Goal: Information Seeking & Learning: Learn about a topic

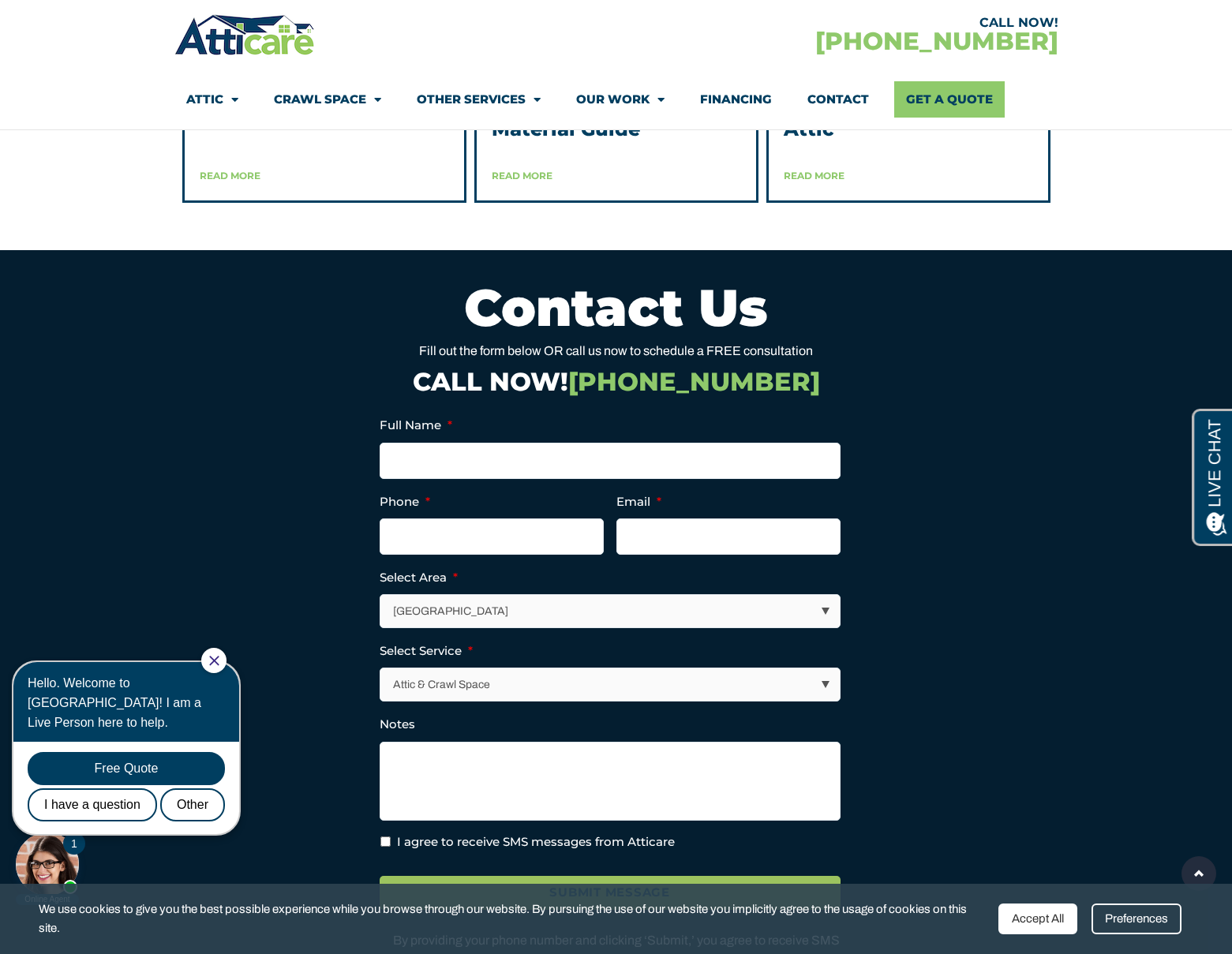
scroll to position [4271, 0]
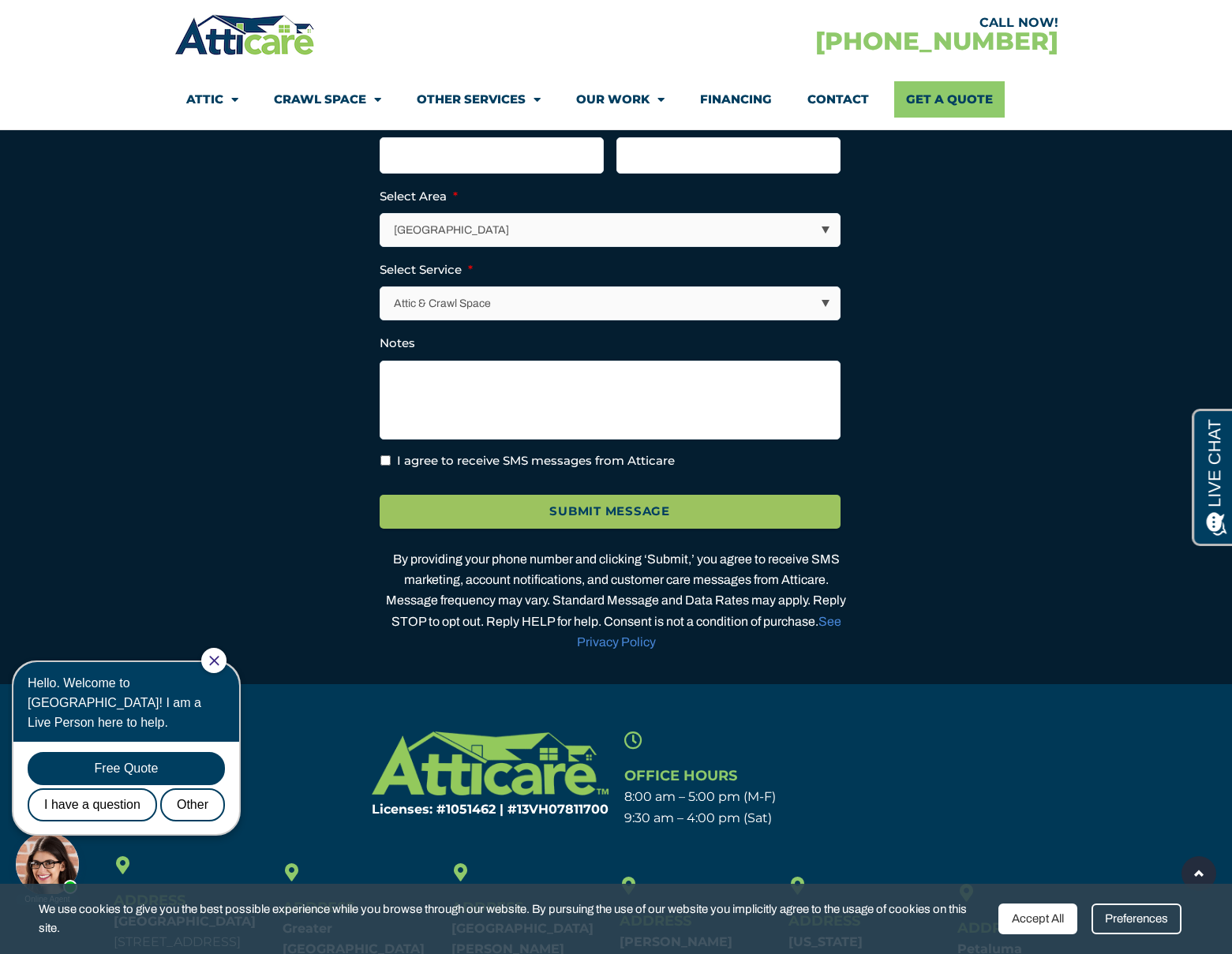
scroll to position [4816, 0]
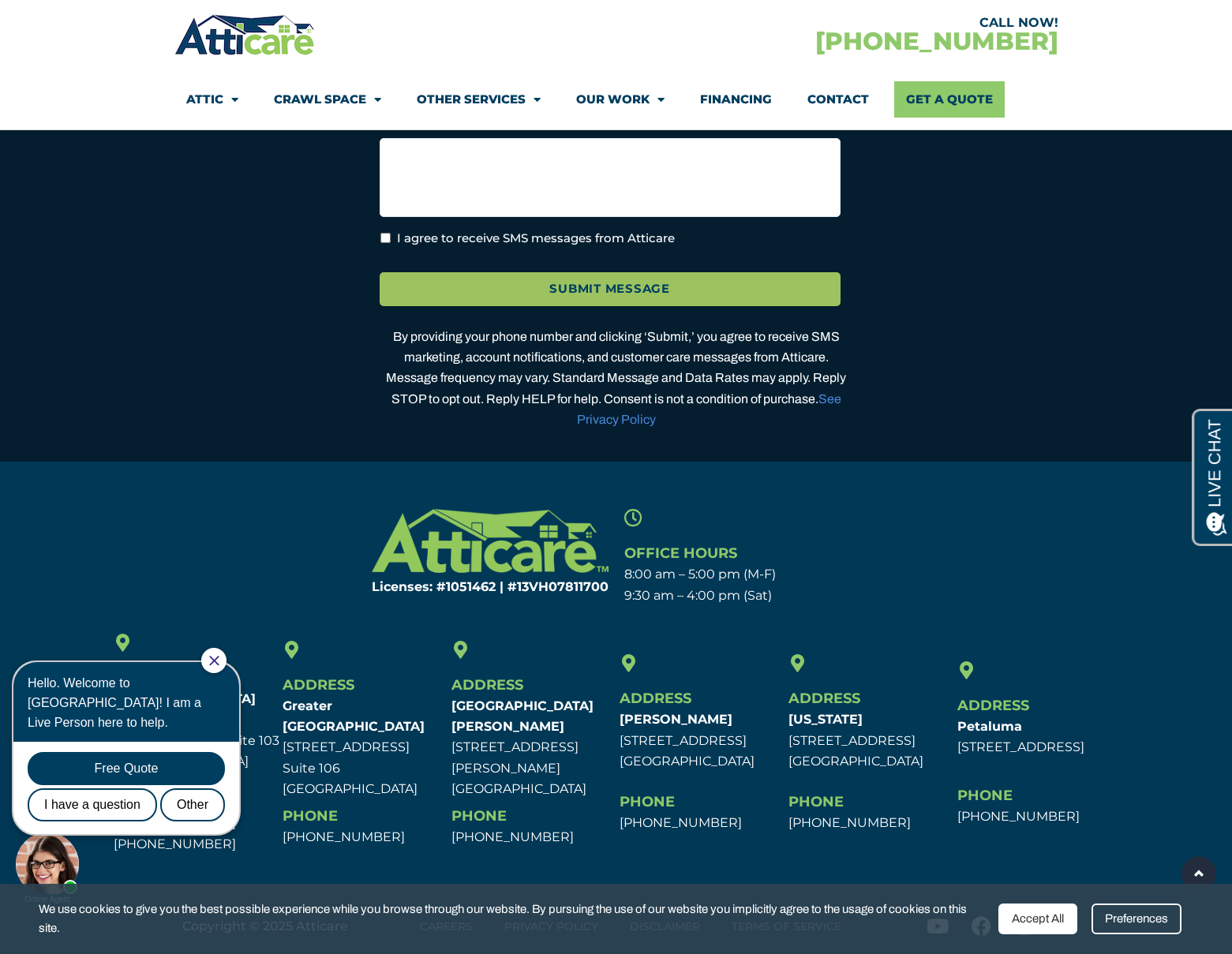
click at [227, 656] on div at bounding box center [213, 660] width 25 height 25
click at [220, 656] on icon "Close Chat" at bounding box center [213, 660] width 10 height 10
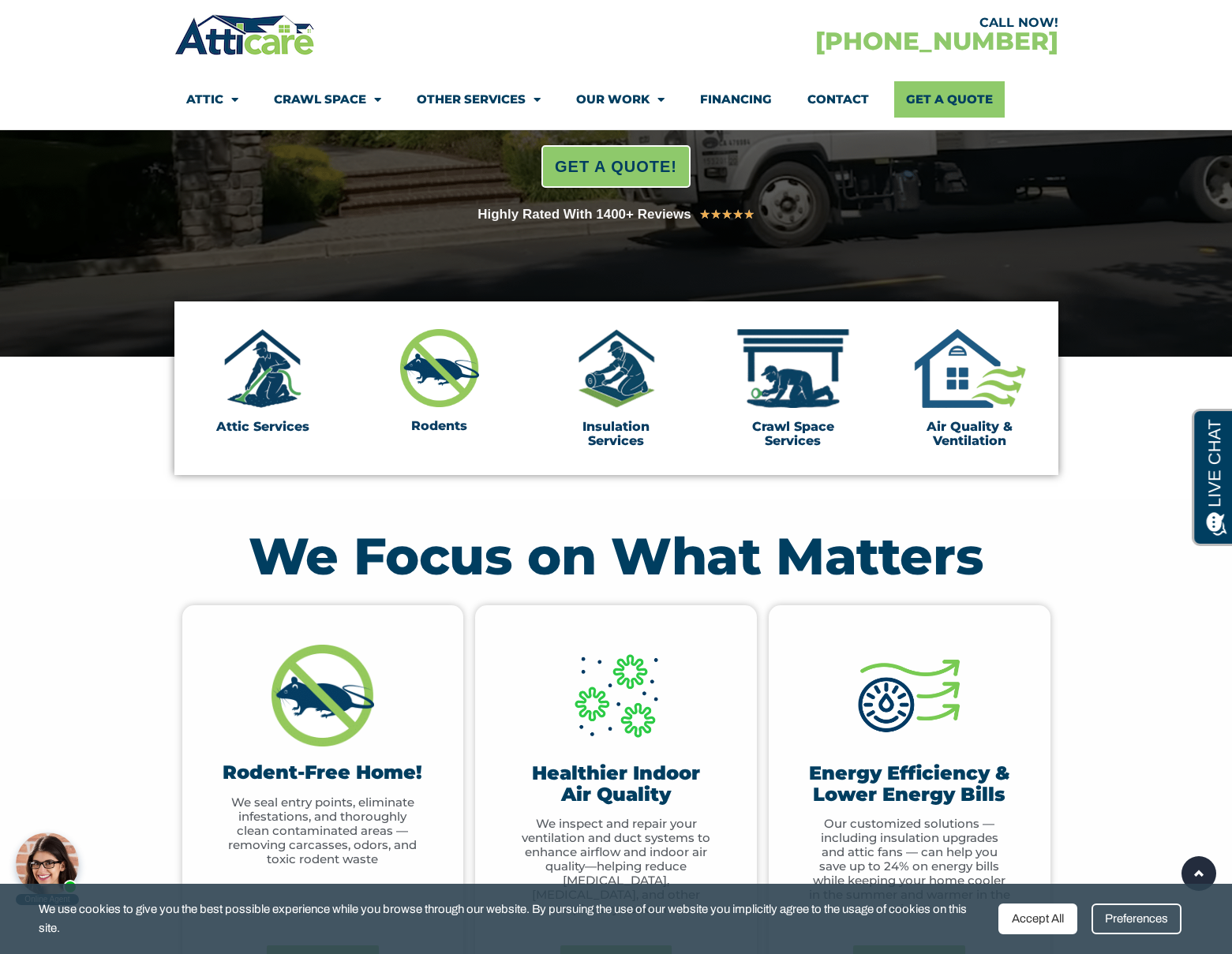
scroll to position [269, 0]
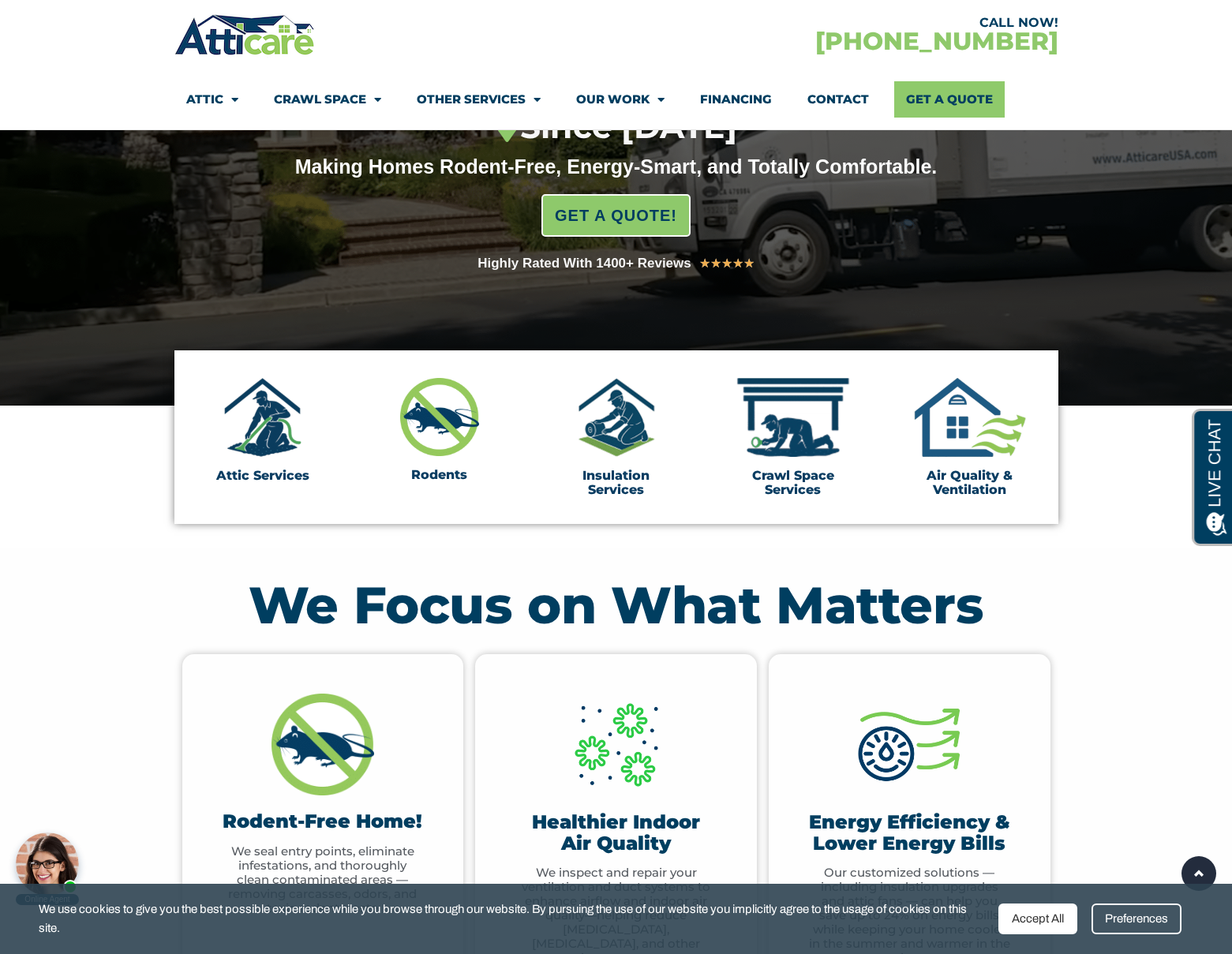
click at [231, 98] on span "Menu" at bounding box center [230, 99] width 15 height 28
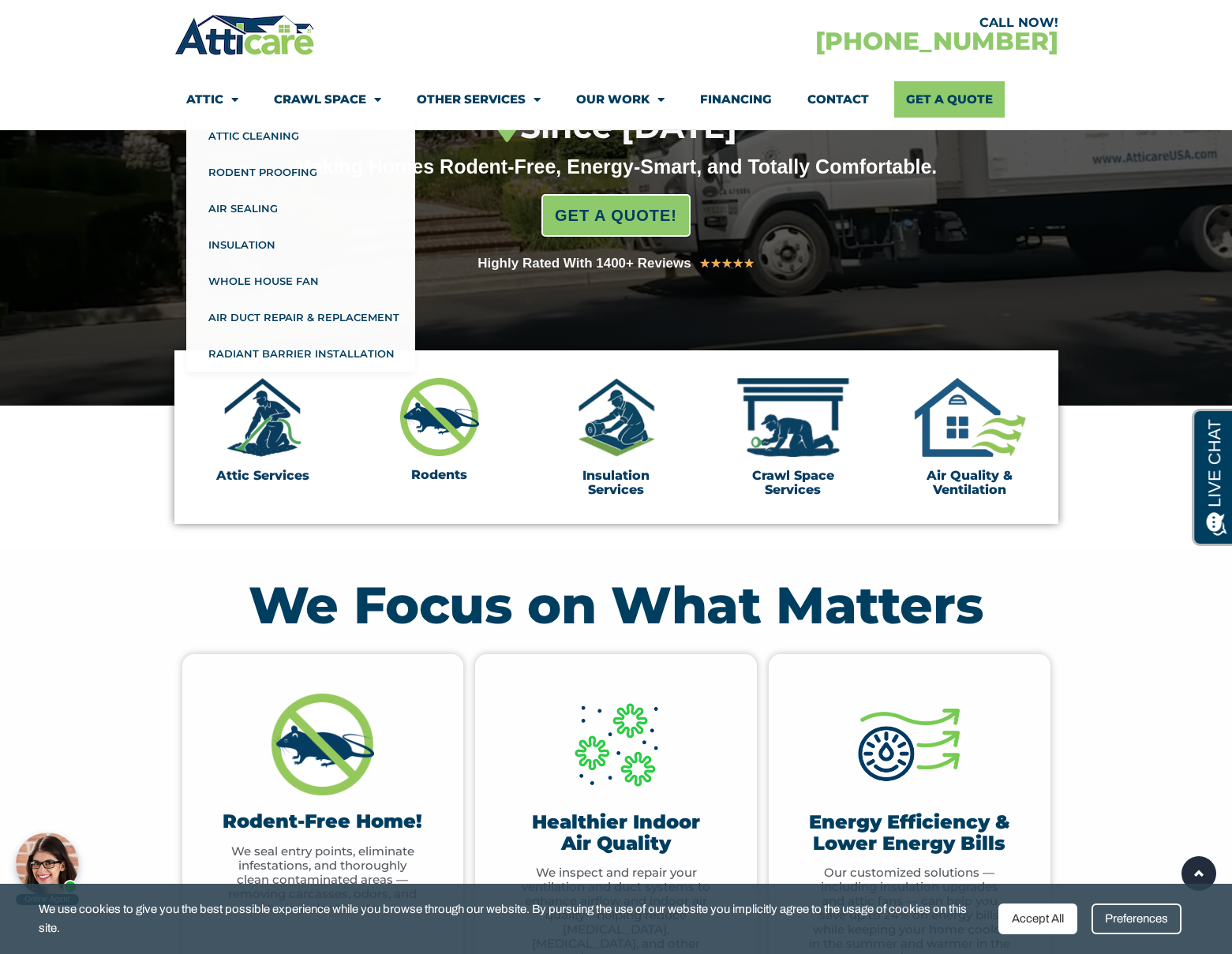
click at [709, 107] on link "Financing" at bounding box center [736, 99] width 71 height 37
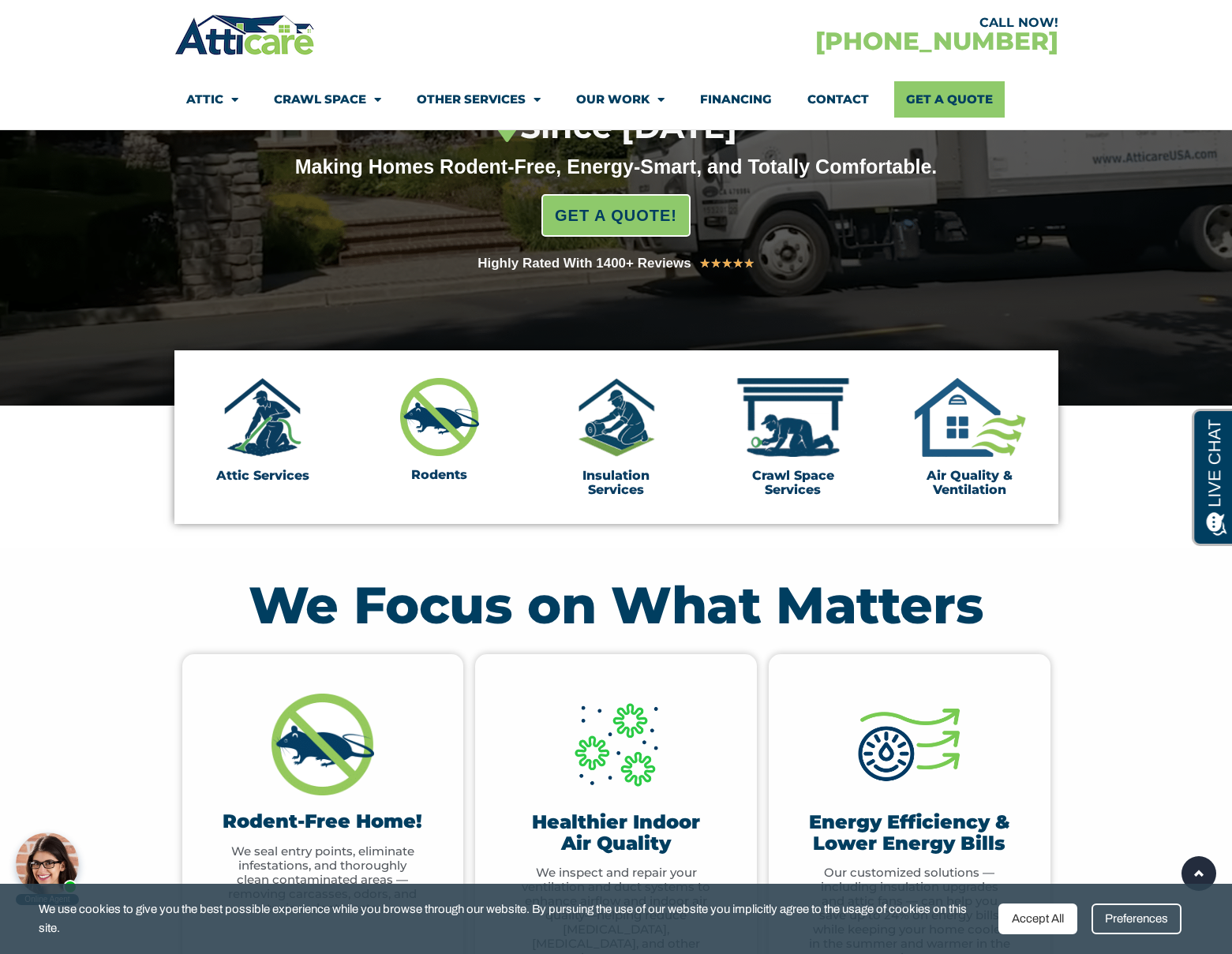
click at [729, 99] on link "Financing" at bounding box center [736, 99] width 71 height 37
click at [736, 95] on link "Financing" at bounding box center [736, 99] width 71 height 37
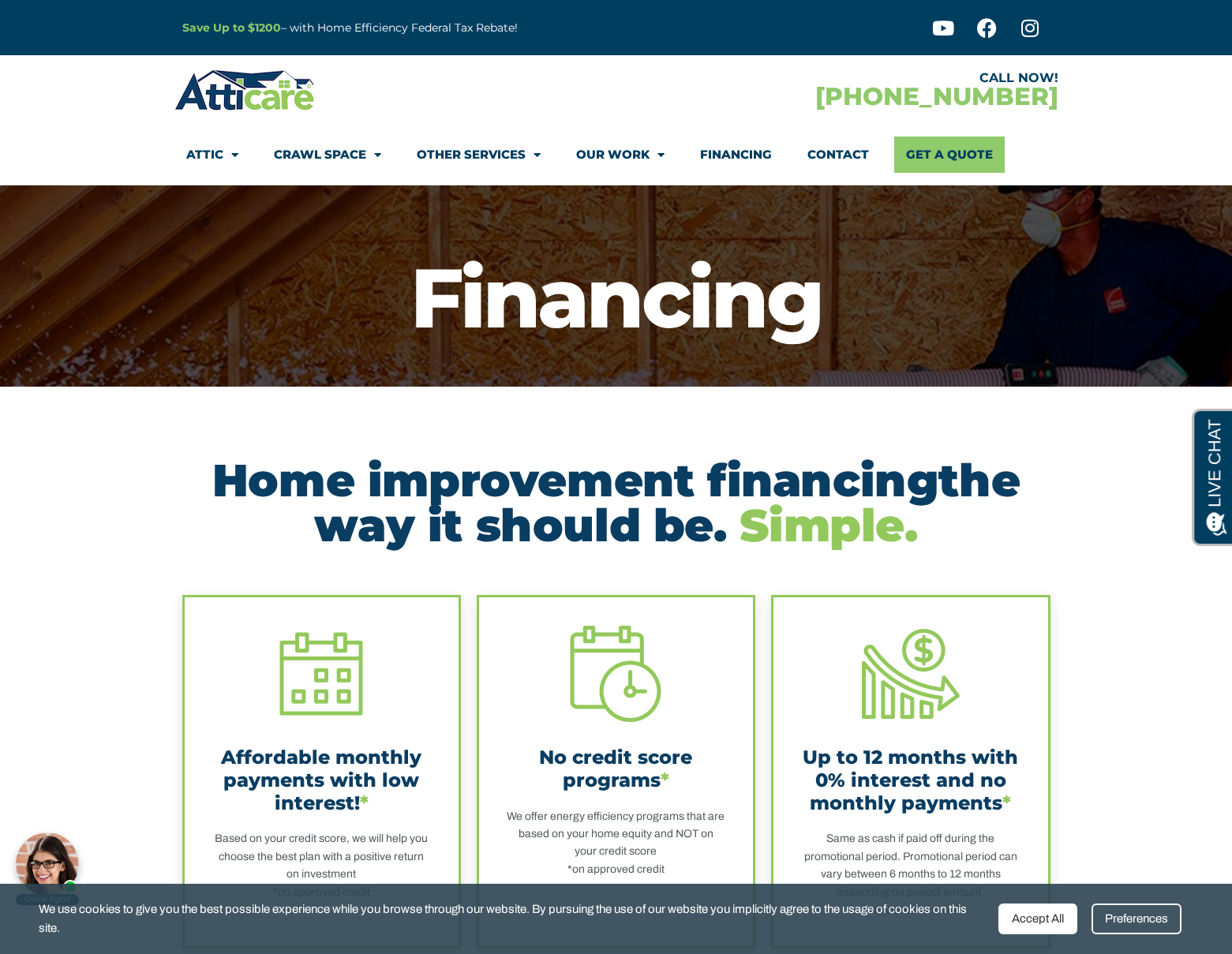
click at [364, 26] on p "Save Up to $1200 – with Home Efficiency Federal Tax Rebate!" at bounding box center [437, 28] width 512 height 18
click at [268, 28] on strong "Save Up to $1200" at bounding box center [231, 28] width 98 height 14
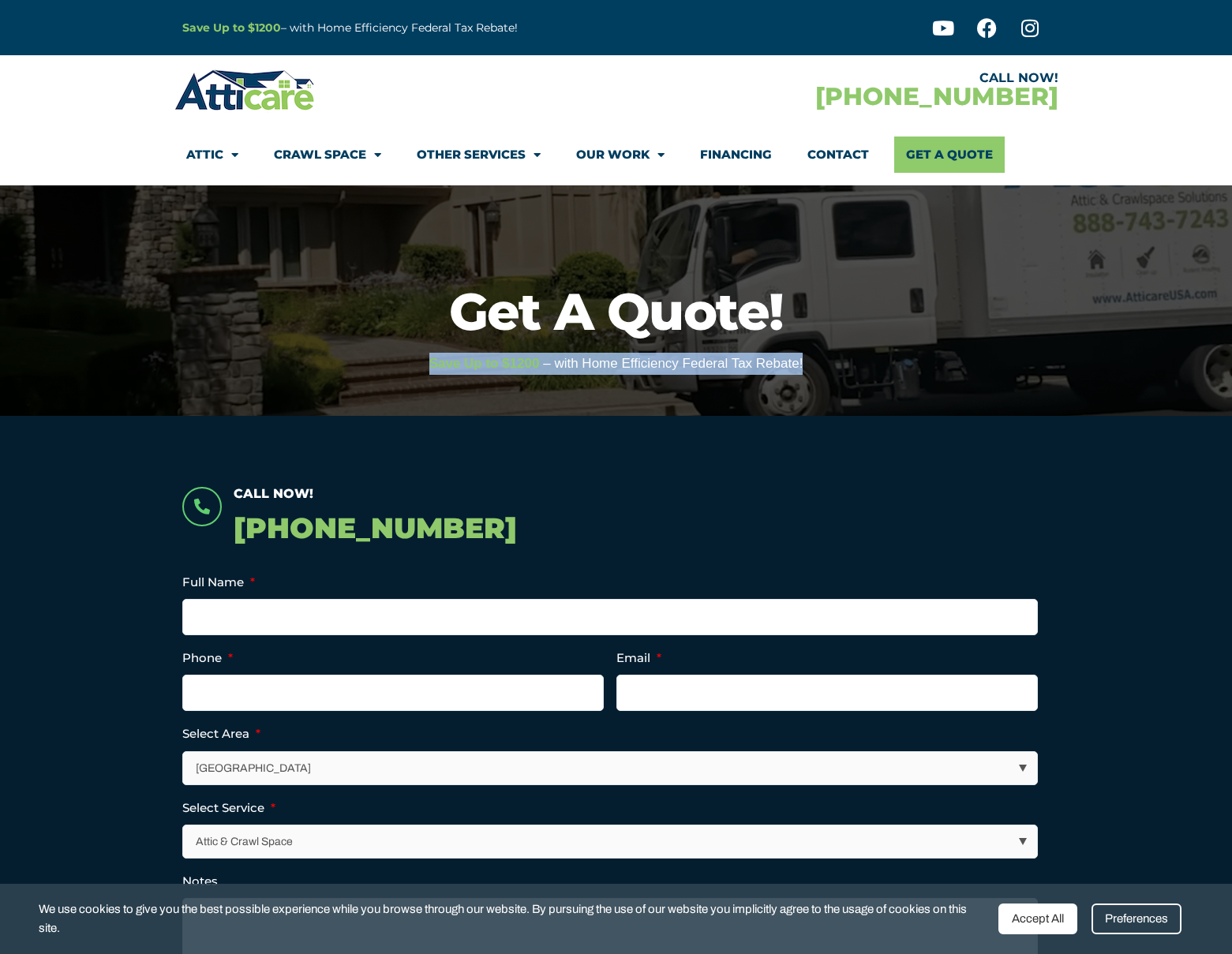
drag, startPoint x: 804, startPoint y: 366, endPoint x: 421, endPoint y: 353, distance: 383.2
click at [421, 353] on p "Save Up to $1200 – with Home Efficiency Federal Tax Rebate!" at bounding box center [616, 363] width 1216 height 22
copy p "Save Up to $1200 – with Home Efficiency Federal Tax Rebate!"
